Goal: Information Seeking & Learning: Learn about a topic

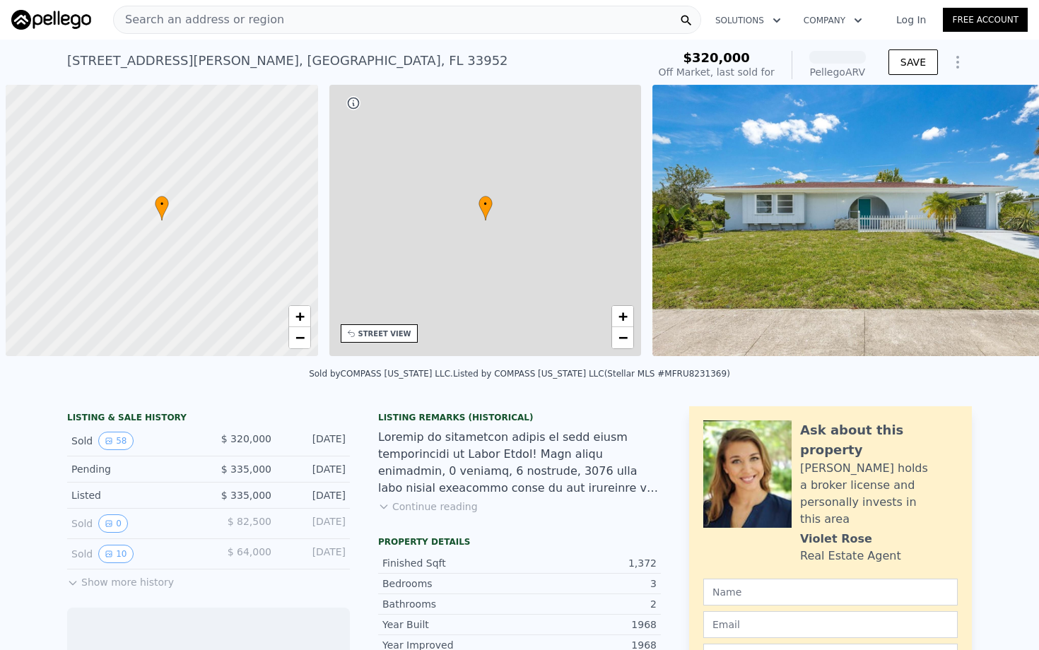
scroll to position [0, 6]
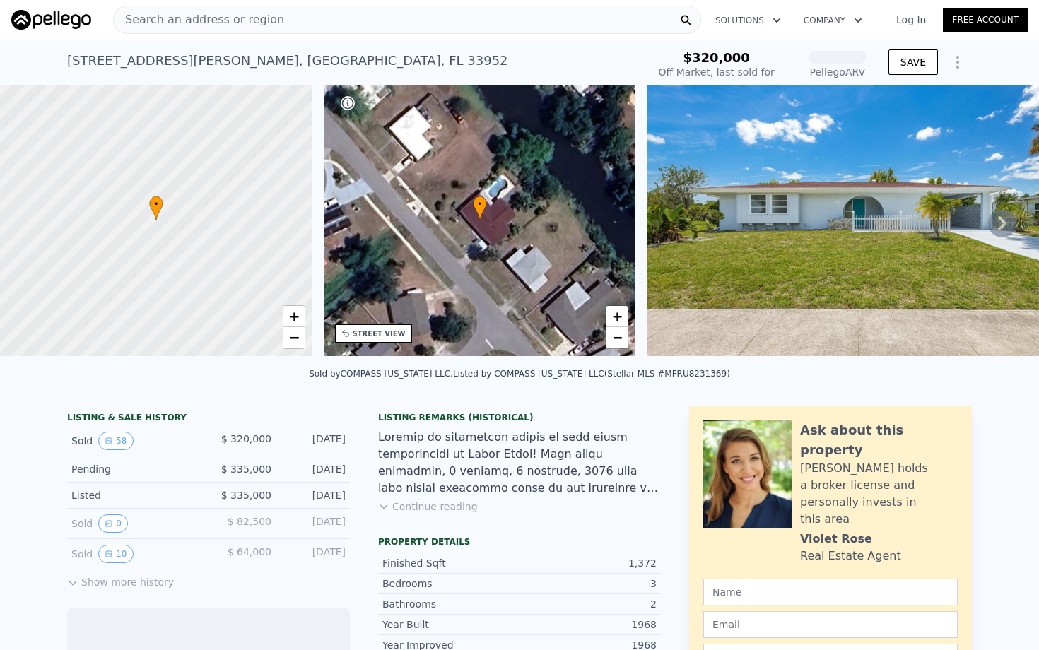
click at [304, 20] on div "Search an address or region" at bounding box center [407, 20] width 588 height 28
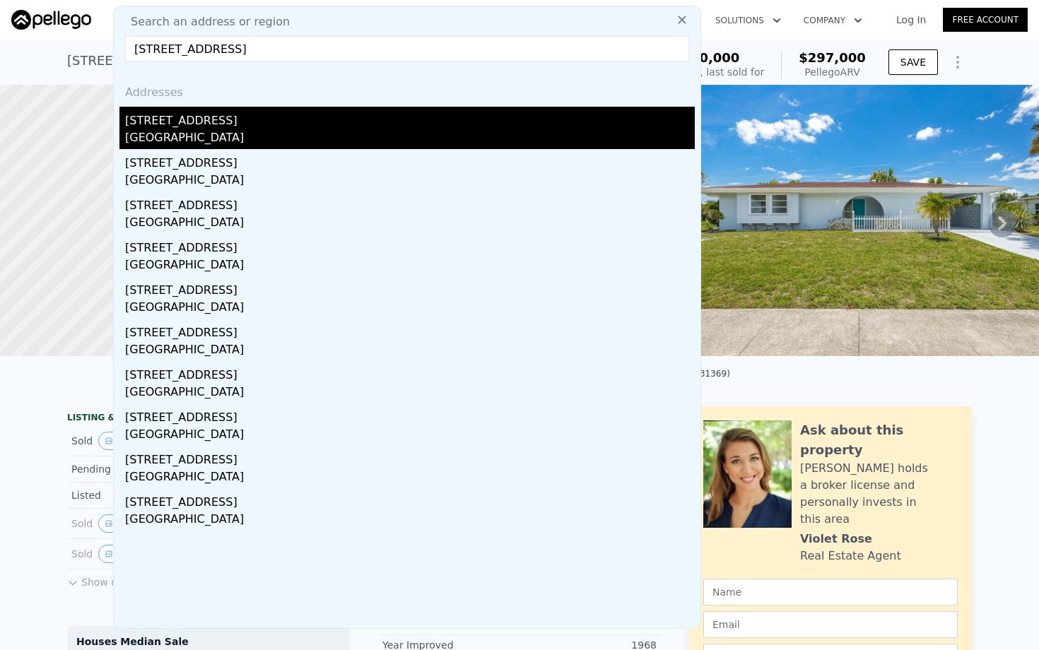
type input "[STREET_ADDRESS]"
click at [180, 141] on div "[GEOGRAPHIC_DATA]" at bounding box center [409, 139] width 569 height 20
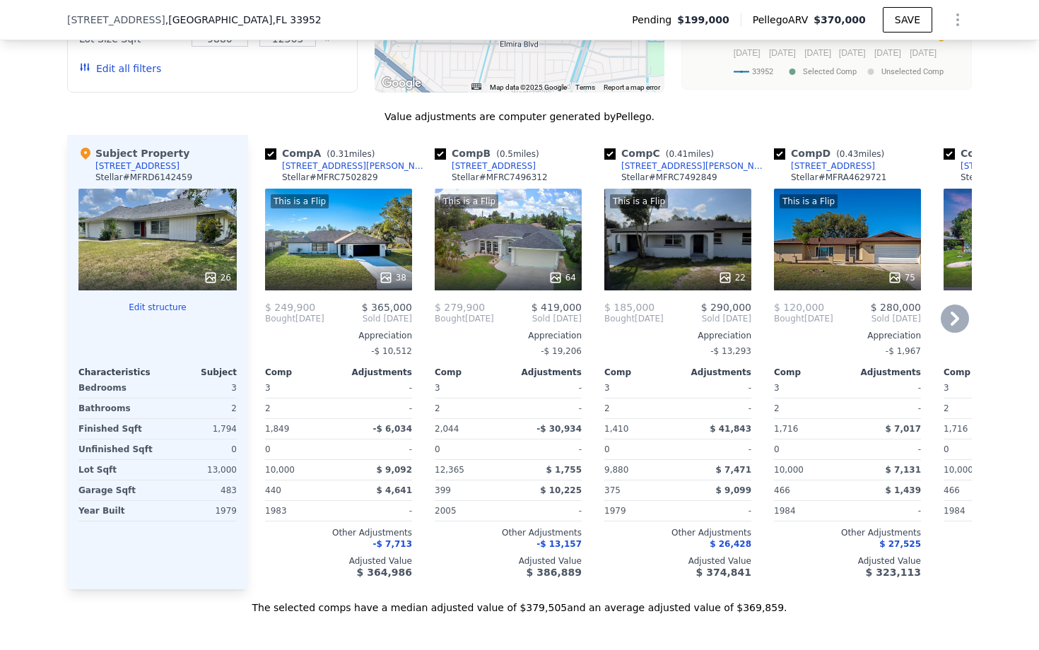
scroll to position [1600, 0]
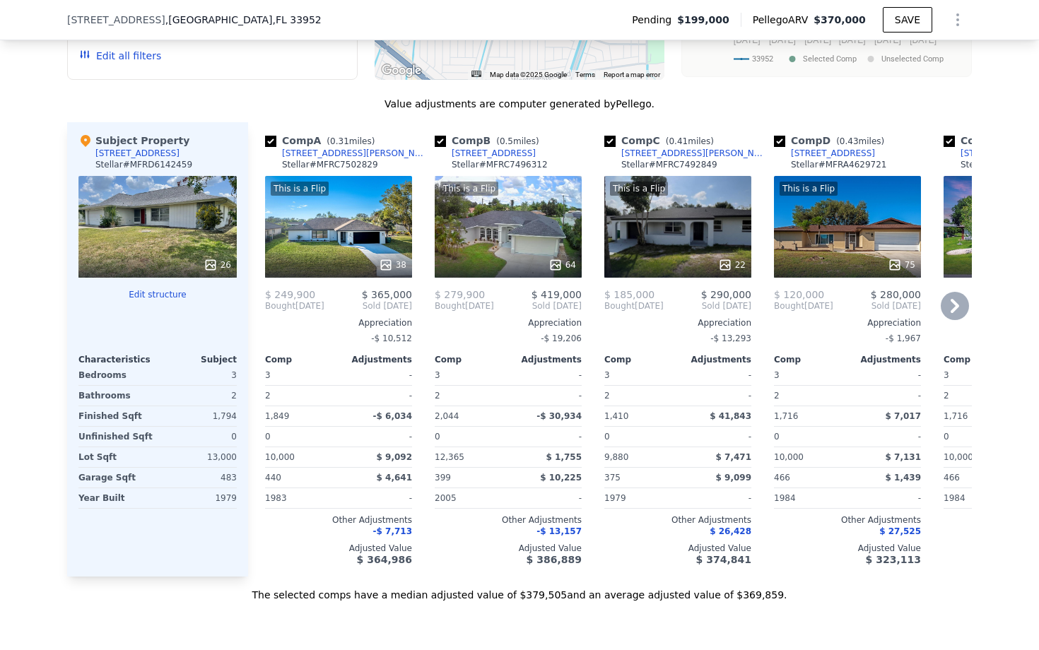
click at [679, 237] on div "This is a Flip 22" at bounding box center [677, 227] width 147 height 102
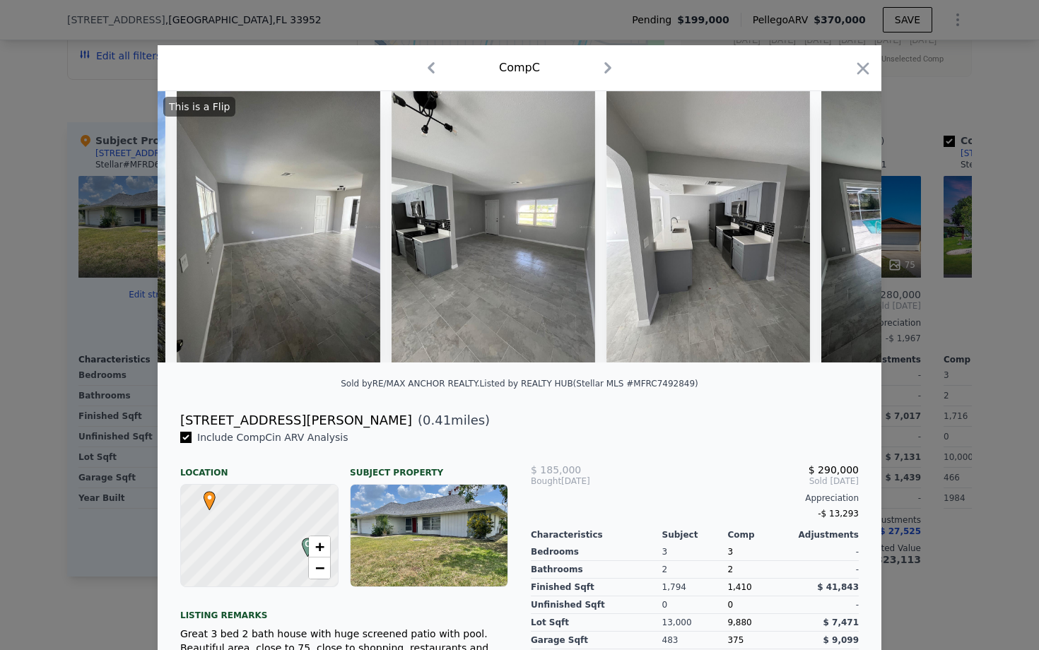
scroll to position [0, 902]
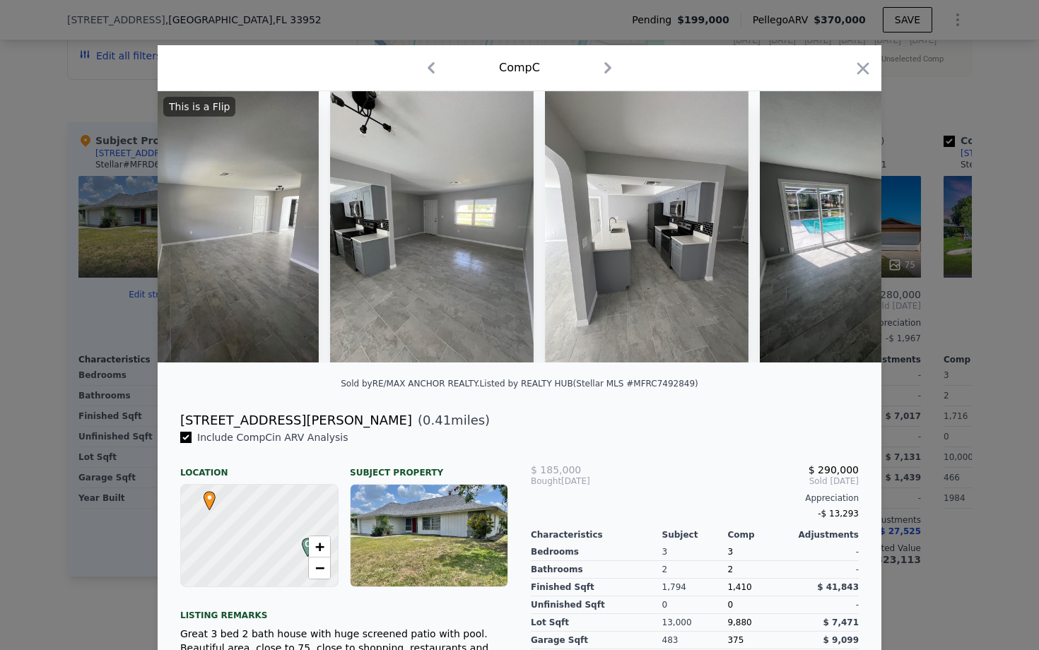
click at [129, 110] on div at bounding box center [519, 325] width 1039 height 650
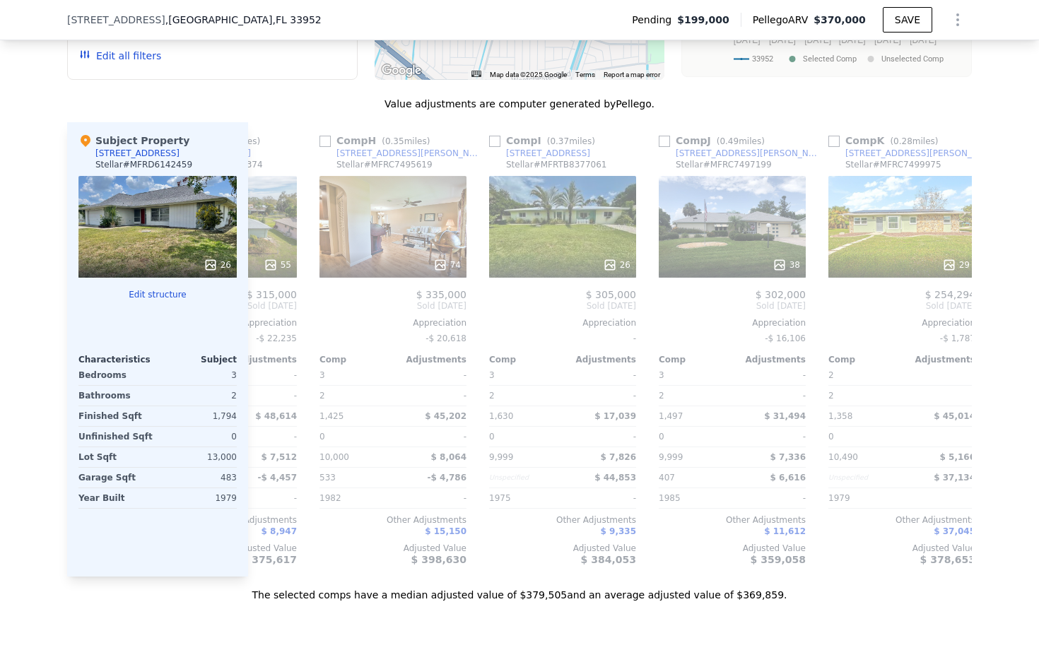
scroll to position [0, 1345]
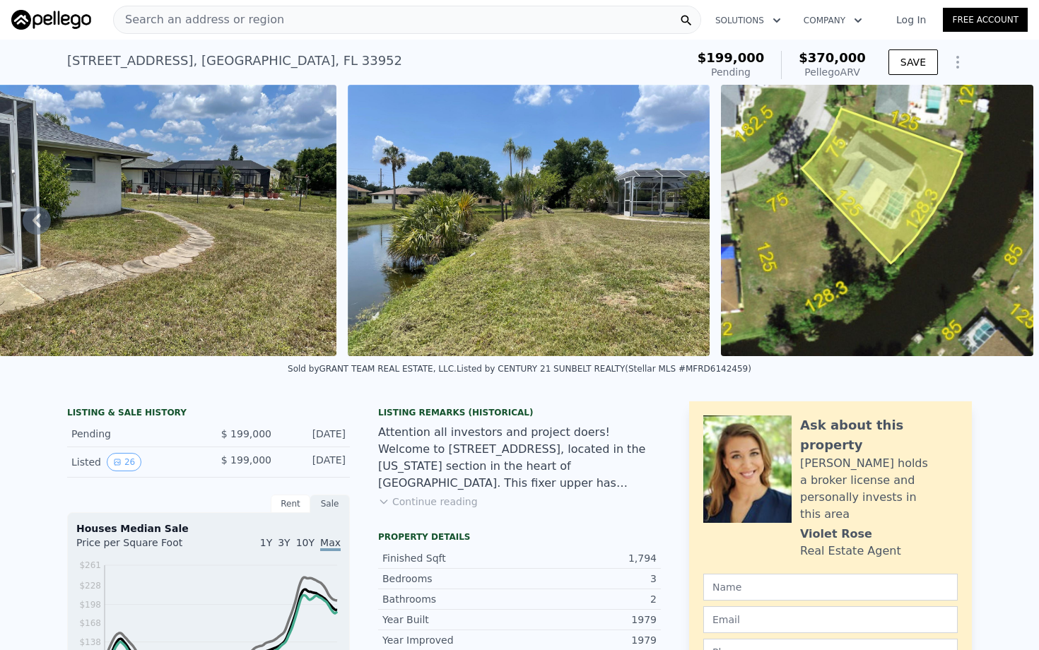
click at [203, 24] on span "Search an address or region" at bounding box center [199, 19] width 170 height 17
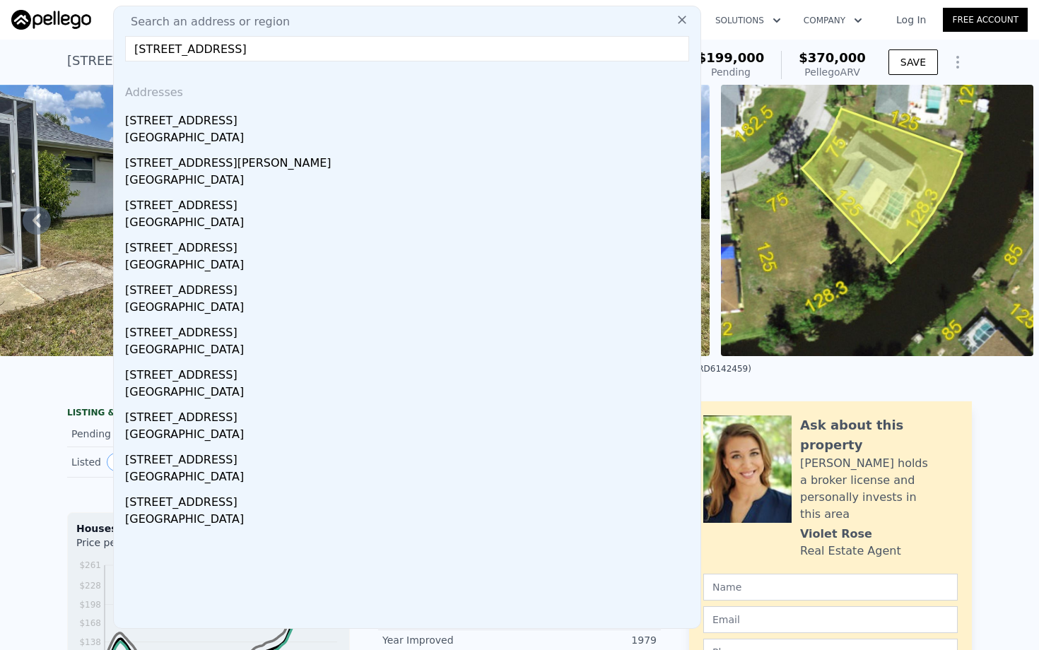
click at [425, 52] on input "[STREET_ADDRESS]" at bounding box center [407, 48] width 564 height 25
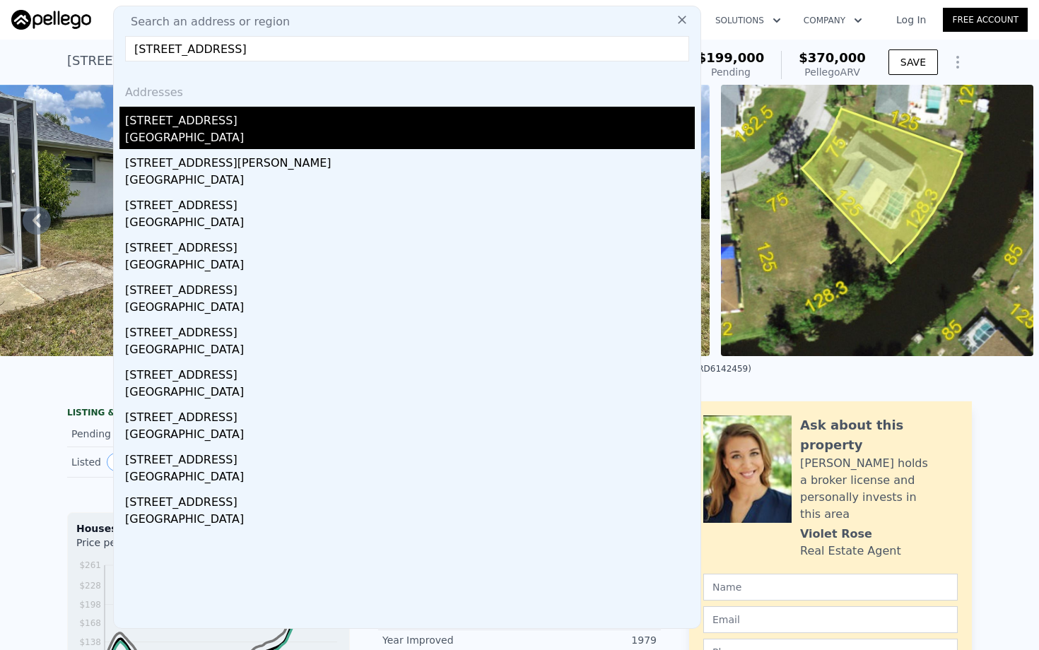
type input "[STREET_ADDRESS]"
click at [218, 138] on div "[GEOGRAPHIC_DATA]" at bounding box center [409, 139] width 569 height 20
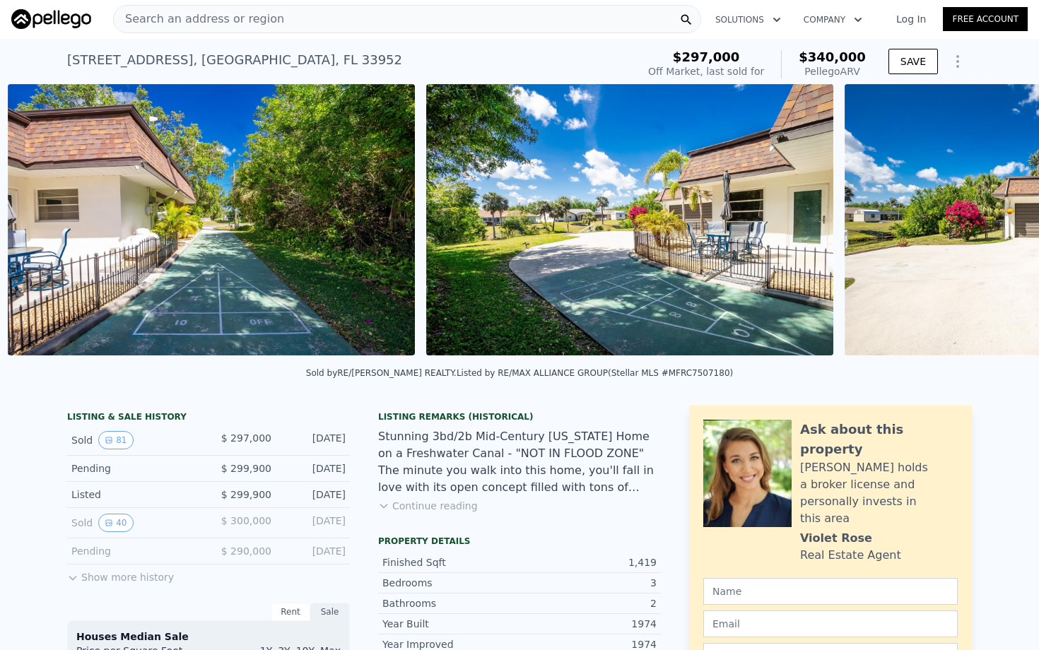
scroll to position [0, 18260]
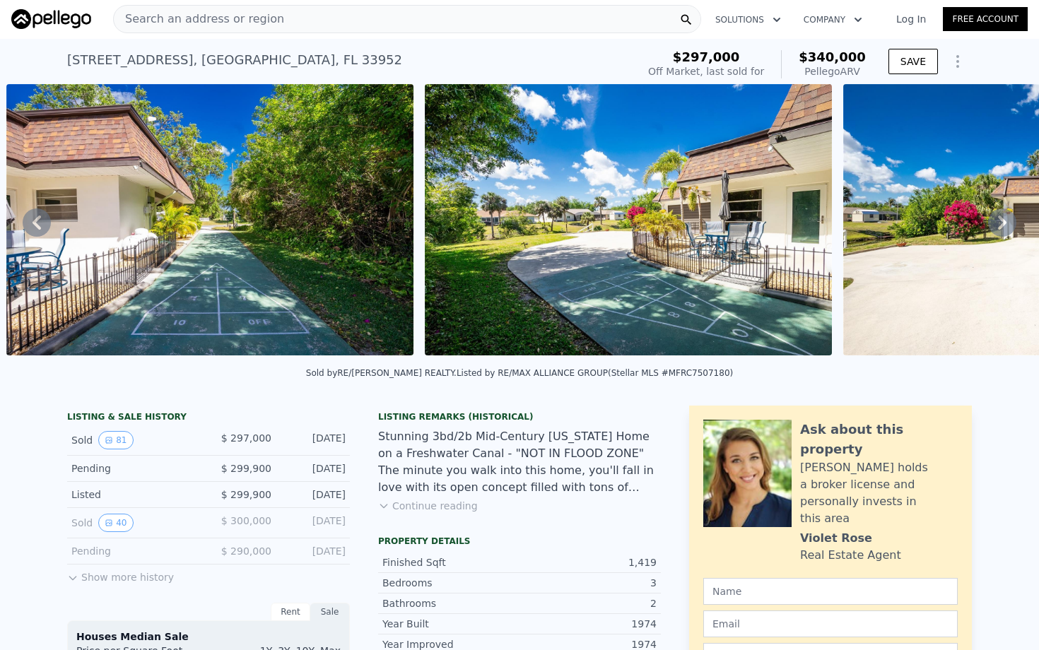
click at [332, 244] on img at bounding box center [209, 219] width 407 height 271
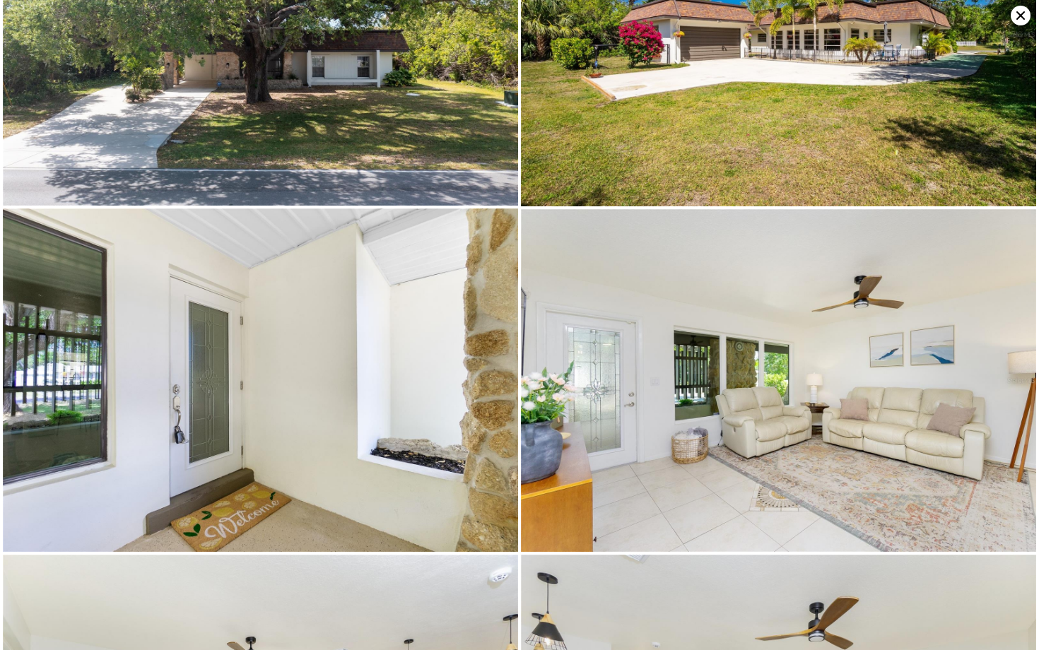
scroll to position [0, 0]
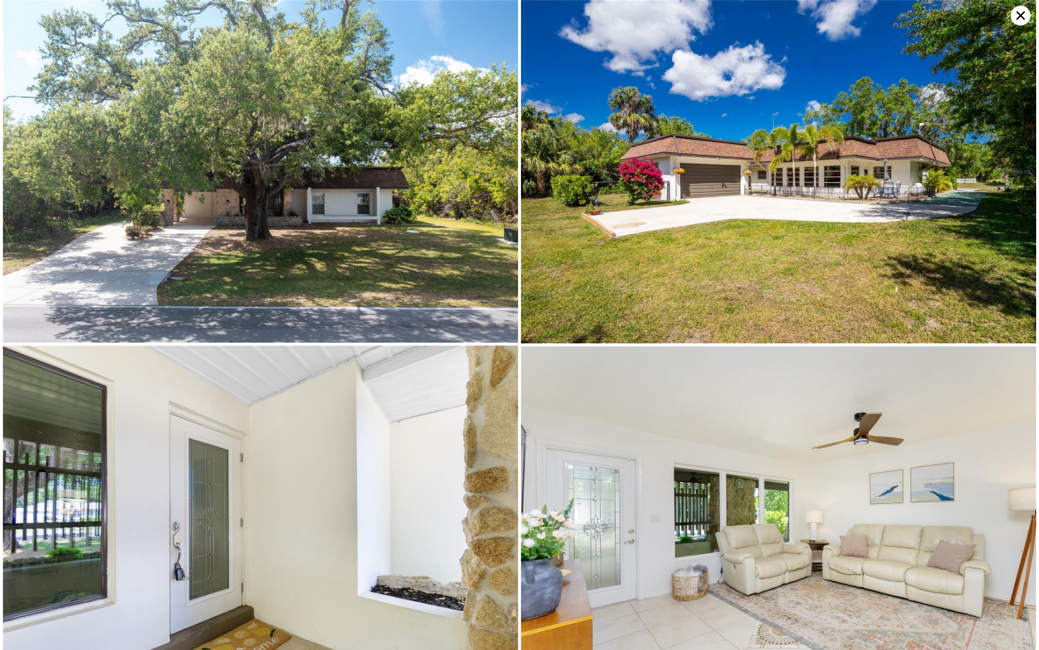
type input "2"
type input "1358"
type input "2044"
type input "9880"
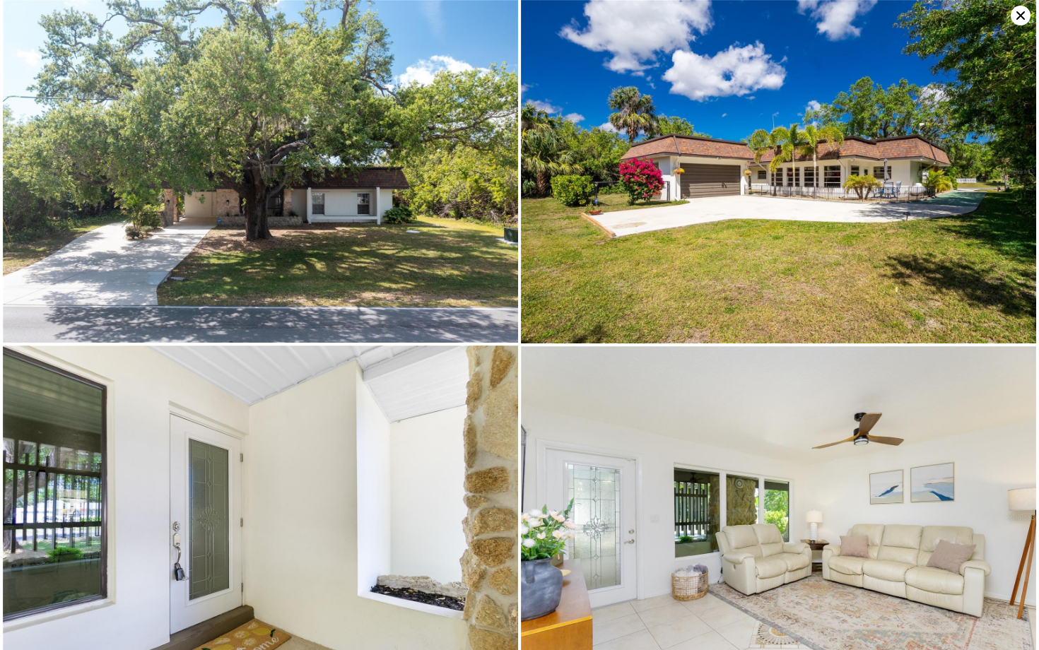
type input "12365"
type input "$ 370,000"
type input "$ 135,509"
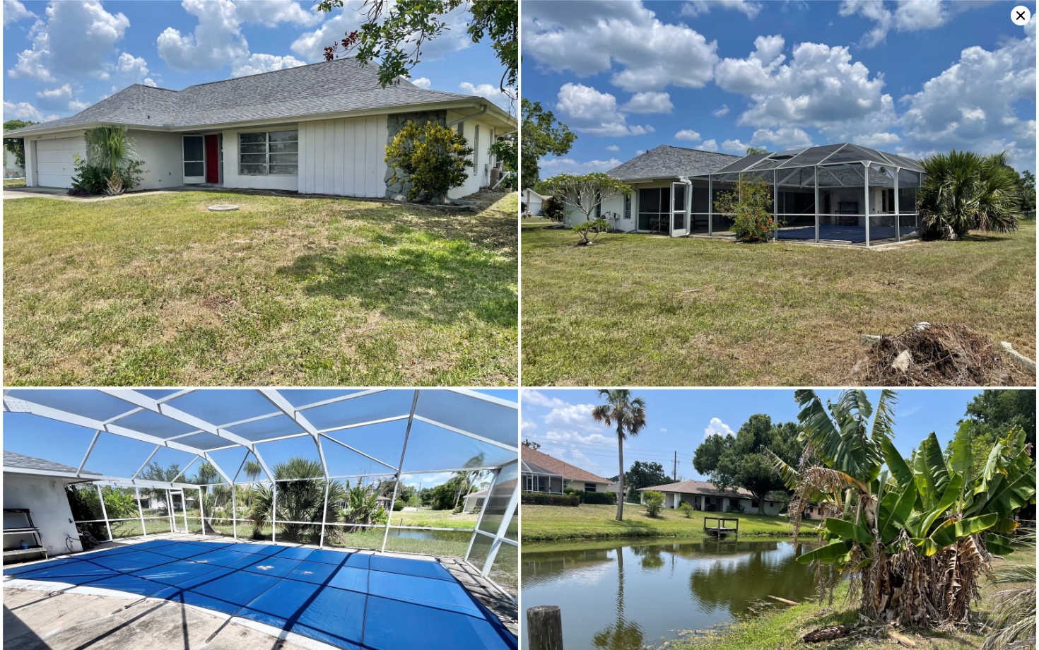
scroll to position [0, 8132]
type input "2.5"
type input "1104"
type input "1780"
type input "9999"
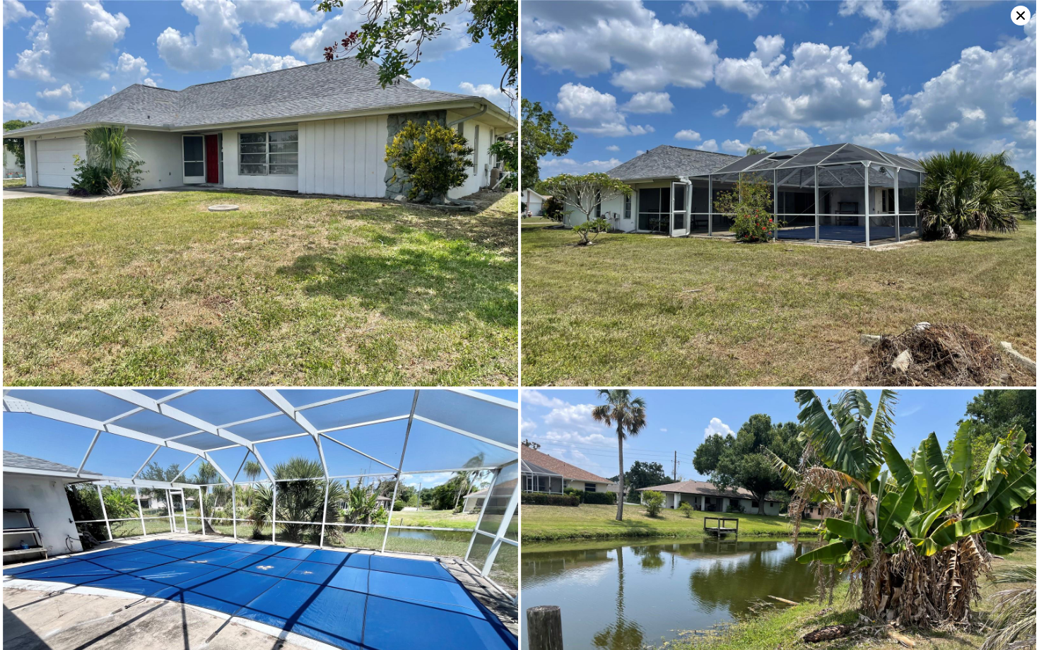
type input "11600"
type input "$ 340,000"
type input "$ 3,134"
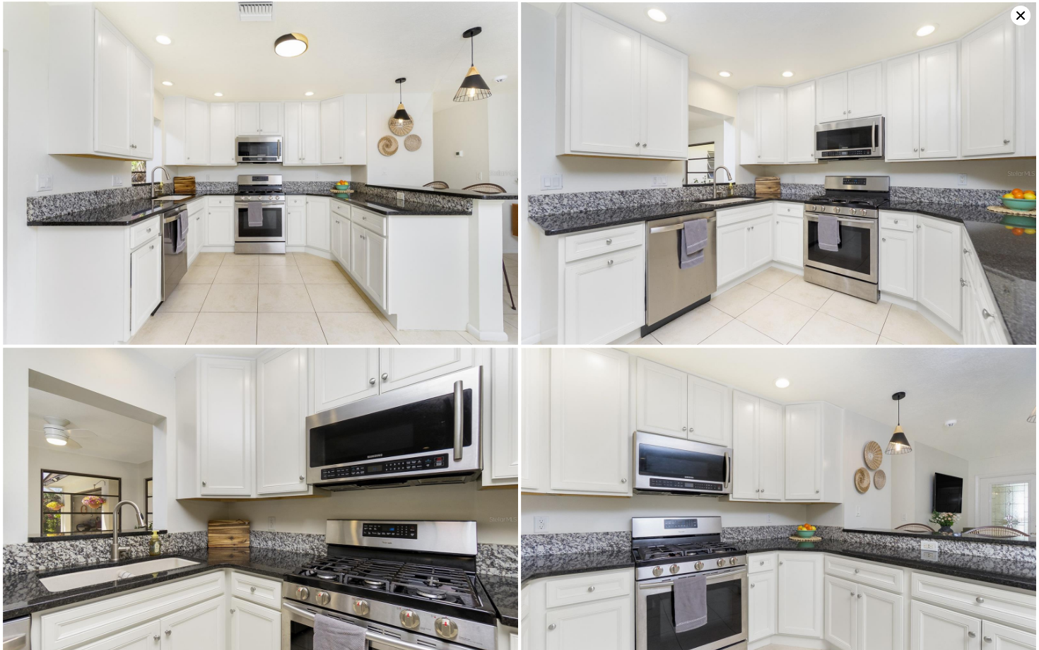
scroll to position [1384, 0]
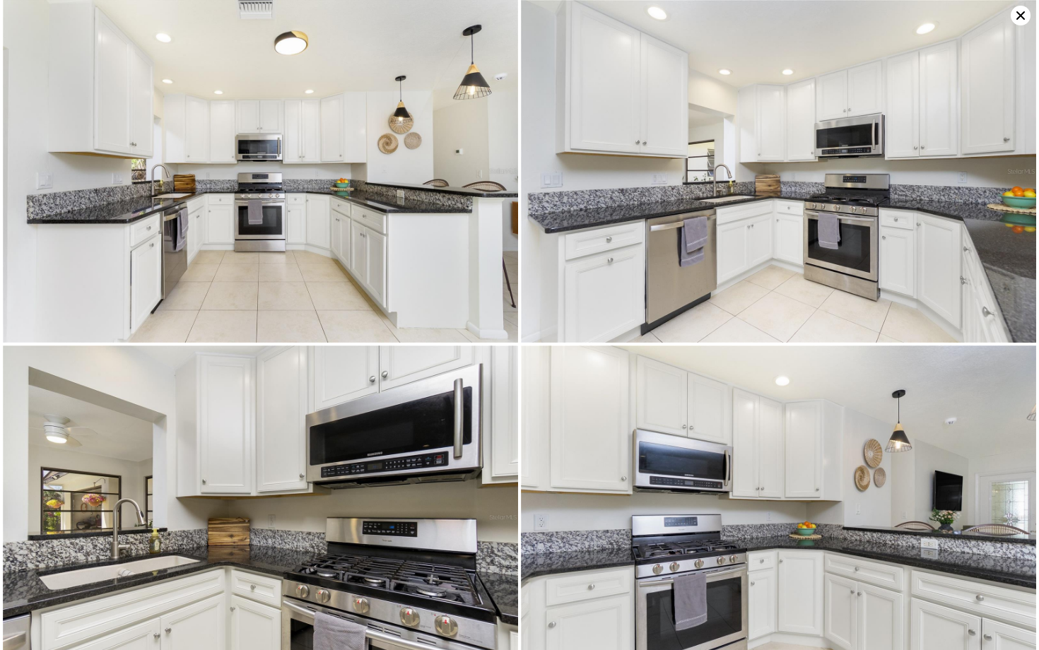
click at [1024, 16] on icon at bounding box center [1020, 16] width 20 height 20
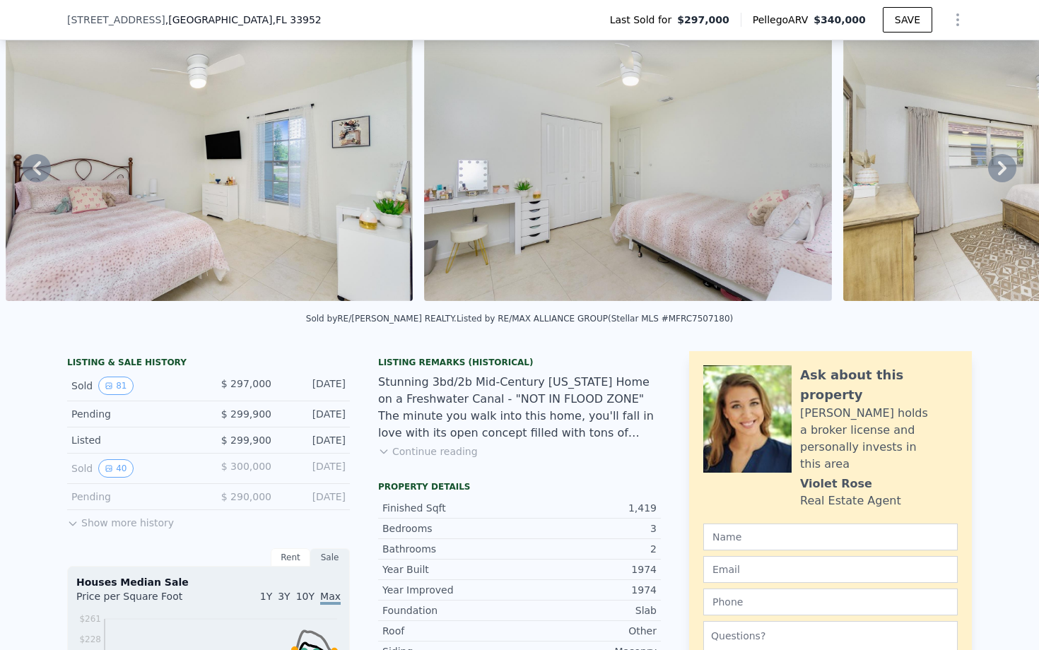
scroll to position [93, 0]
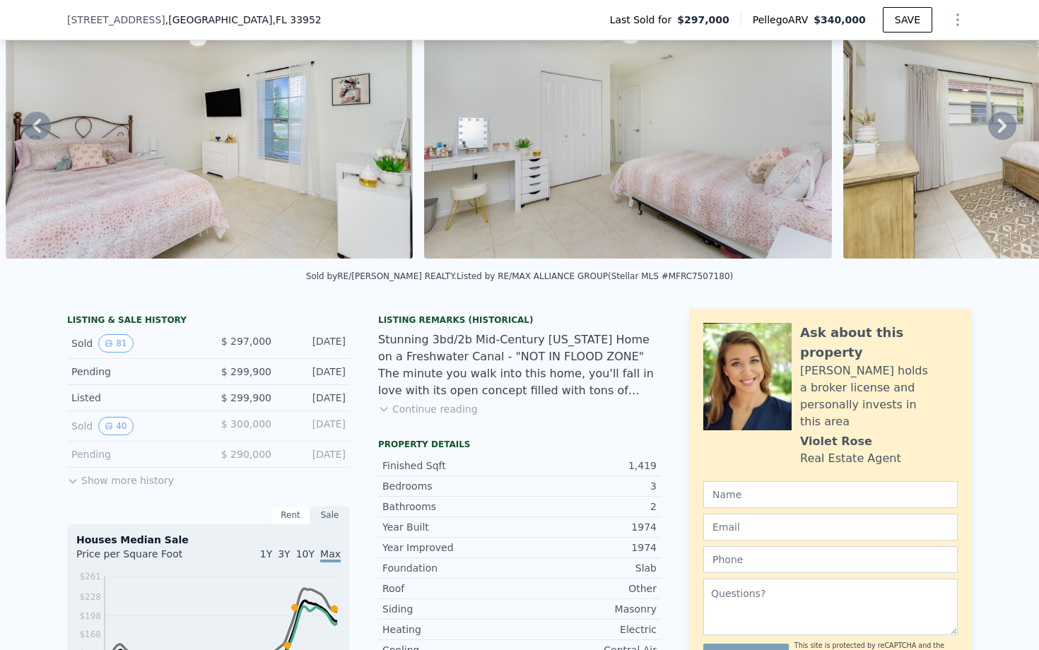
click at [418, 406] on button "Continue reading" at bounding box center [428, 409] width 100 height 14
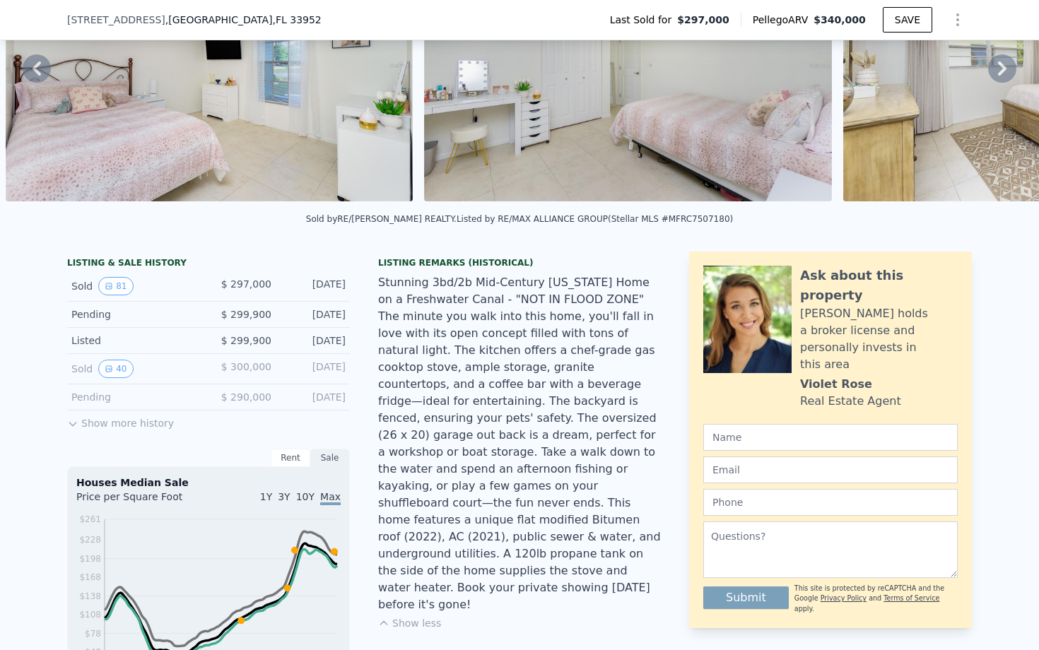
scroll to position [149, 0]
click at [91, 420] on button "Show more history" at bounding box center [120, 421] width 107 height 20
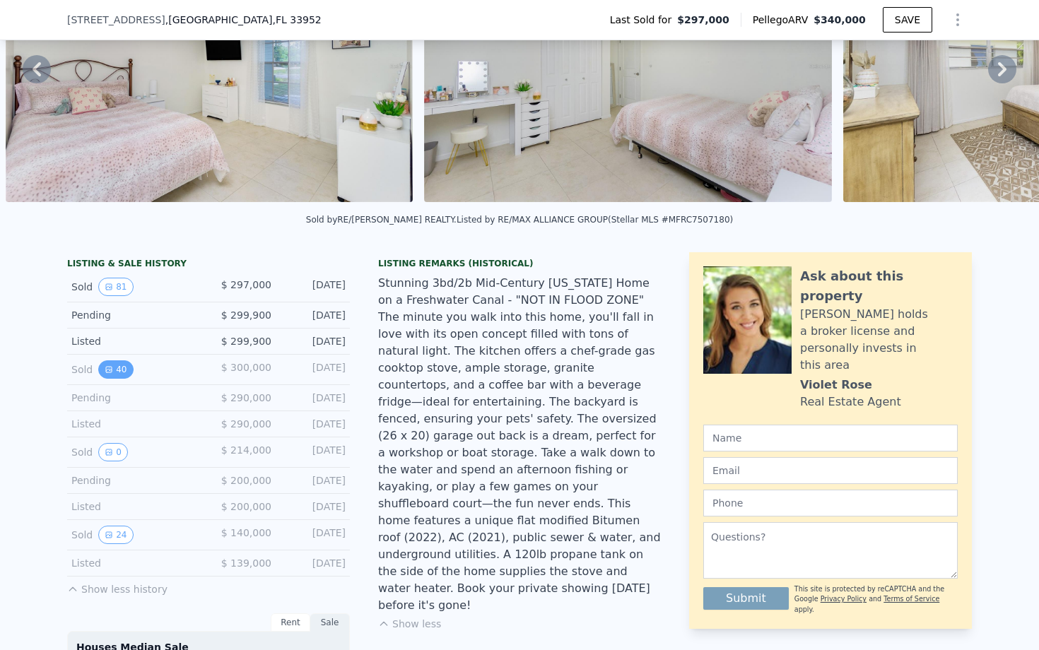
click at [115, 368] on button "40" at bounding box center [115, 369] width 35 height 18
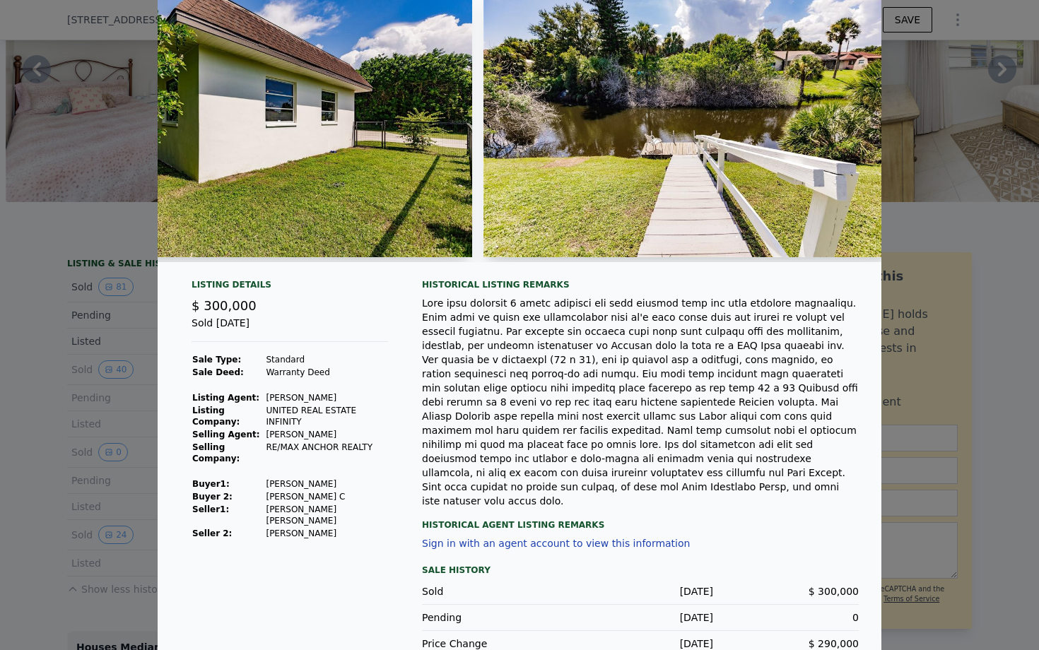
scroll to position [60, 0]
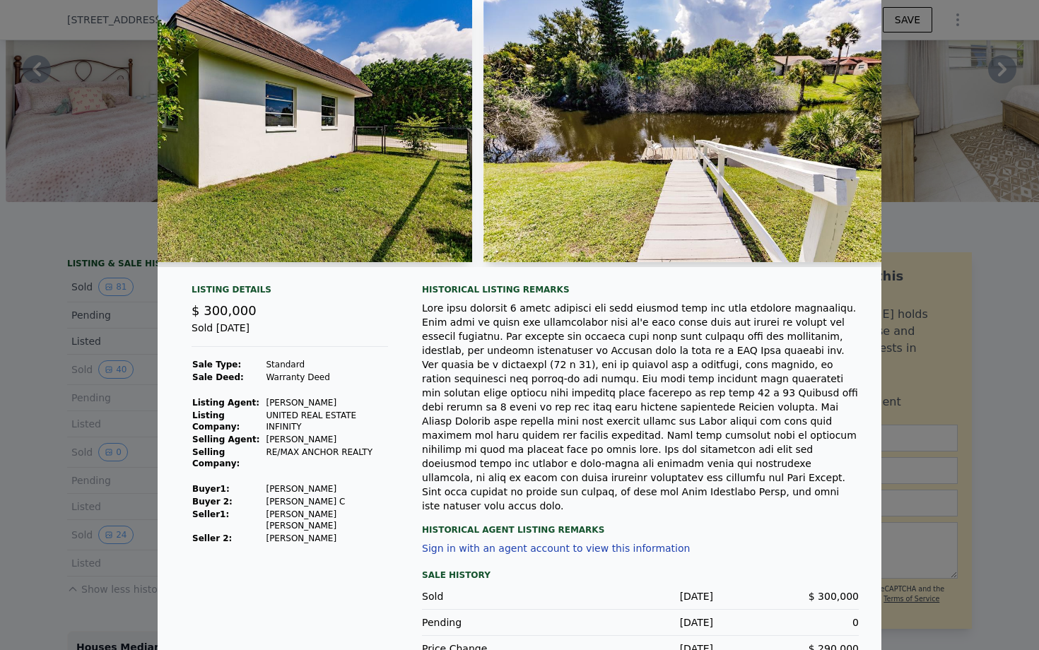
click at [951, 205] on div at bounding box center [519, 325] width 1039 height 650
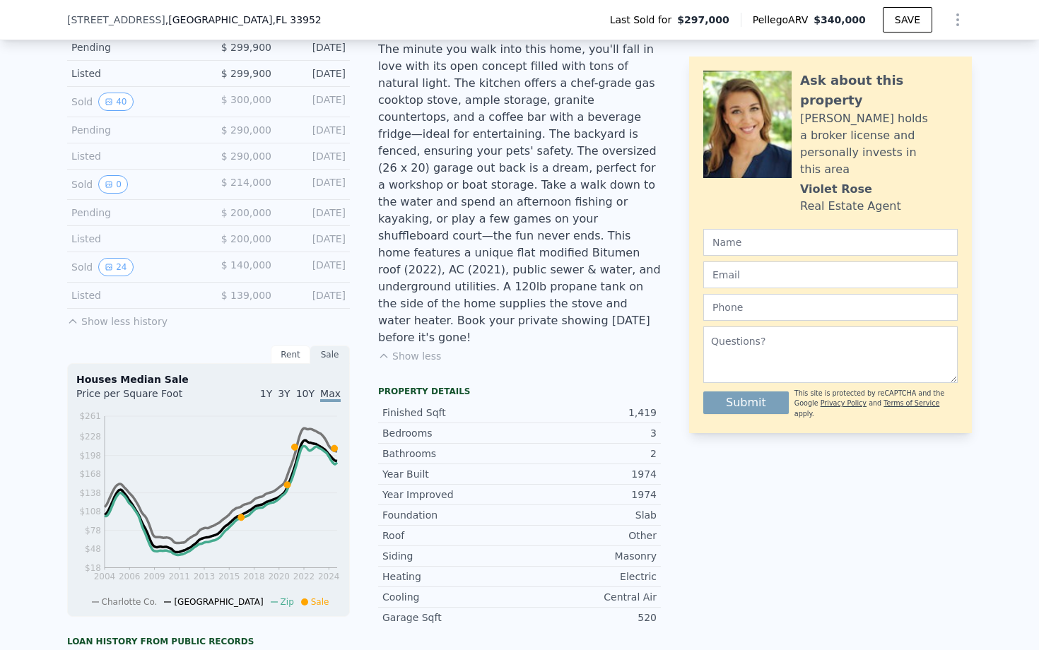
scroll to position [0, 0]
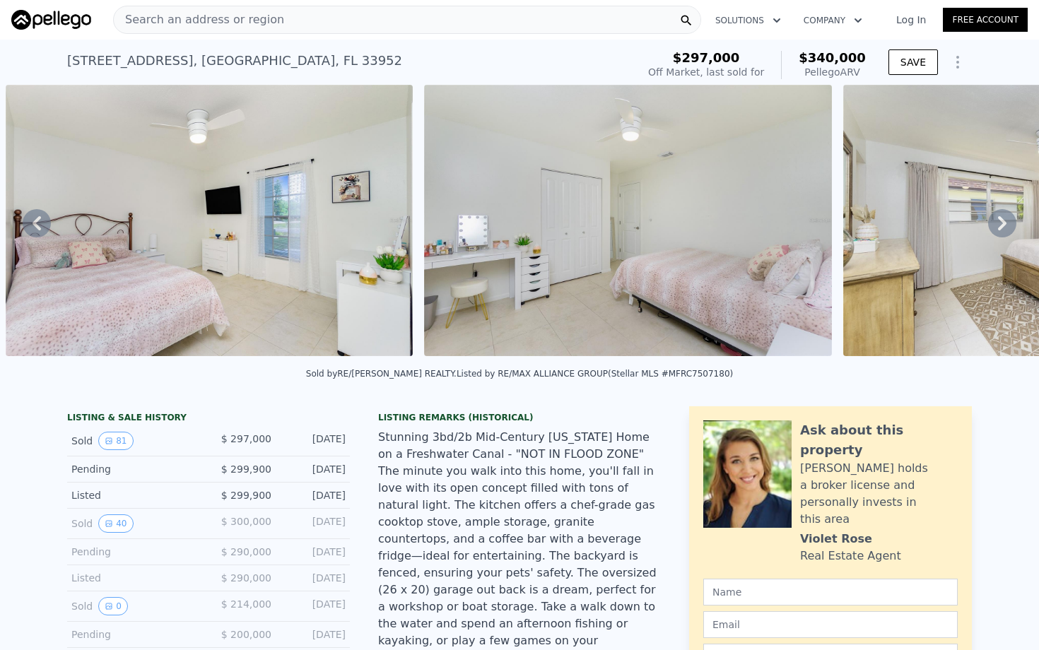
type input "2"
type input "1358"
type input "2044"
type input "9880"
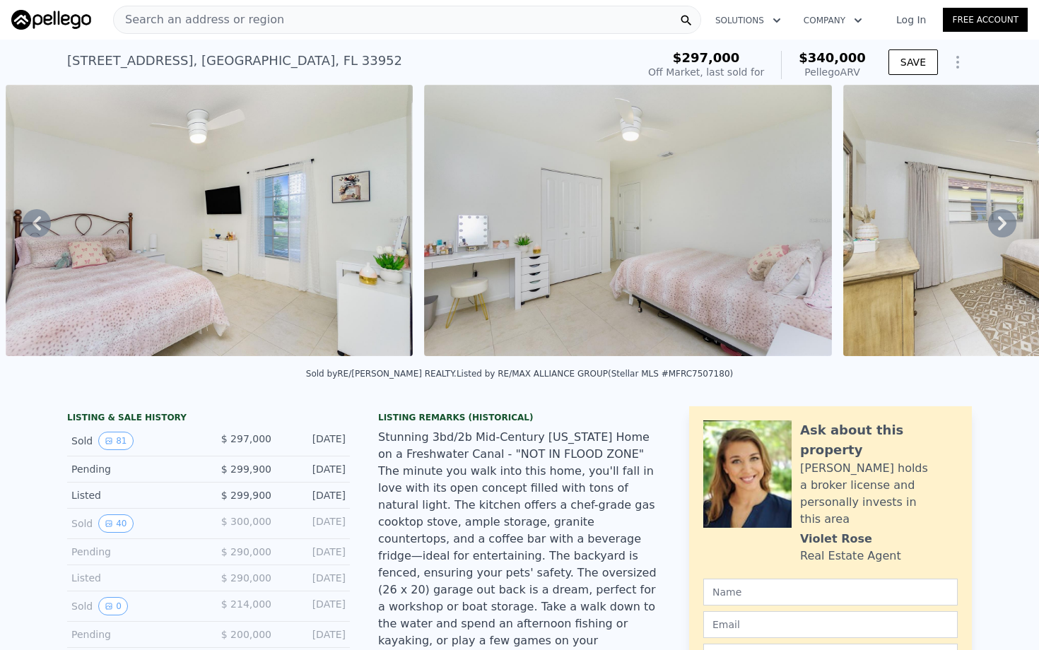
type input "12365"
type input "$ 370,000"
type input "$ 135,509"
